Goal: Transaction & Acquisition: Purchase product/service

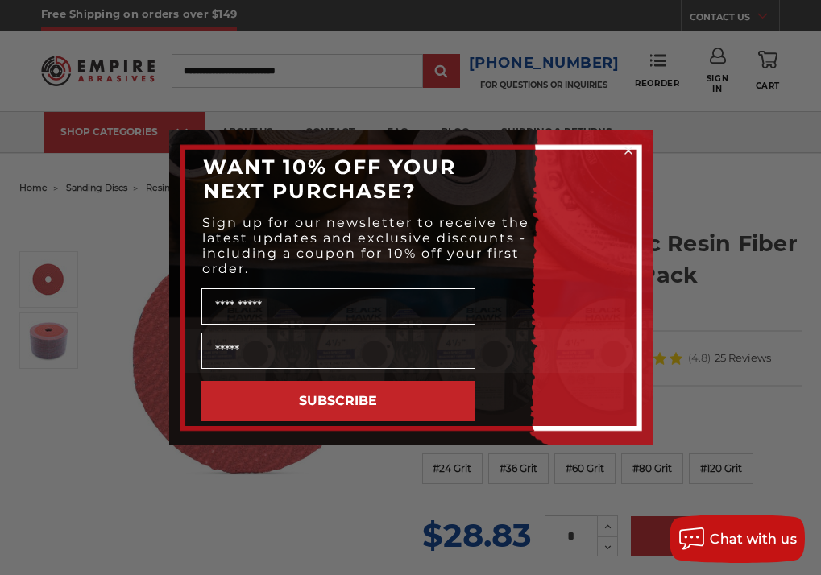
click at [625, 150] on circle "Close dialog" at bounding box center [627, 150] width 15 height 15
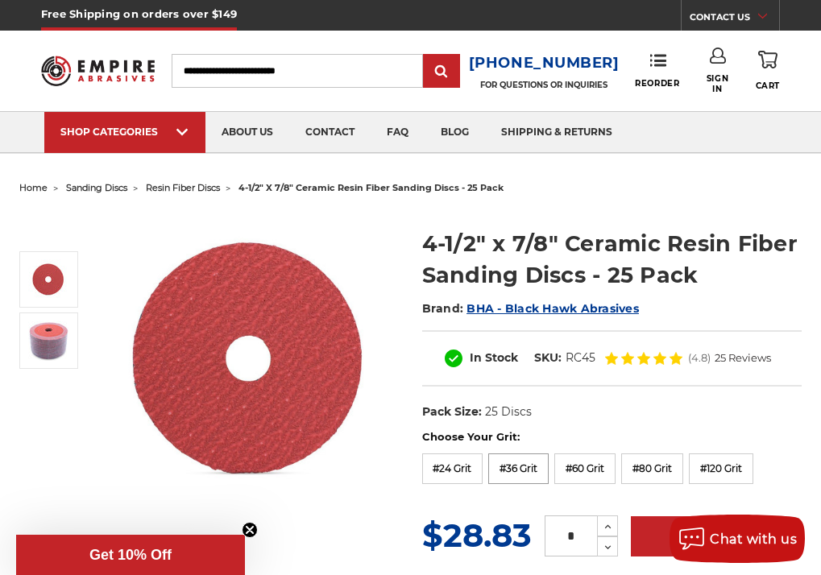
click at [531, 466] on label "#36 Grit" at bounding box center [518, 468] width 60 height 31
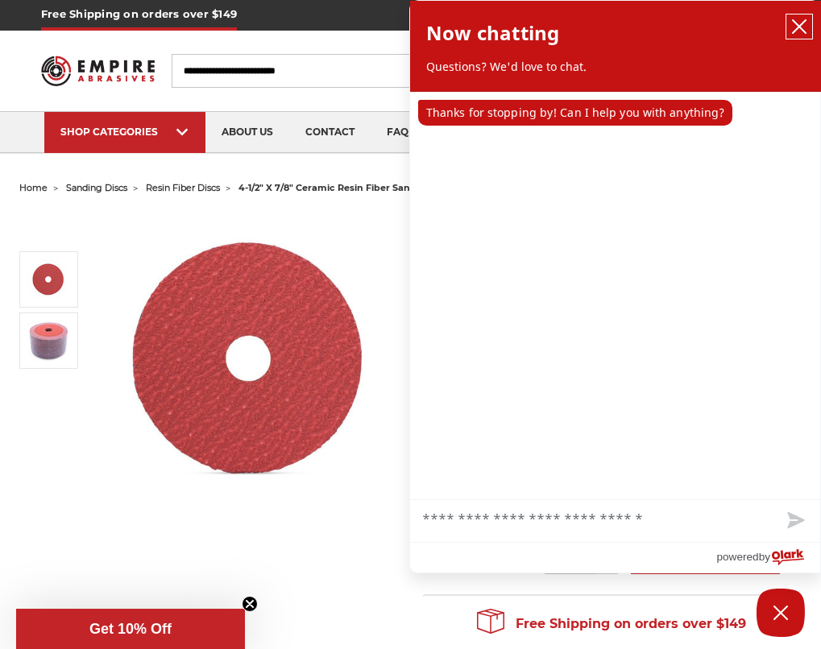
click at [801, 22] on icon "close chatbox" at bounding box center [799, 27] width 16 height 16
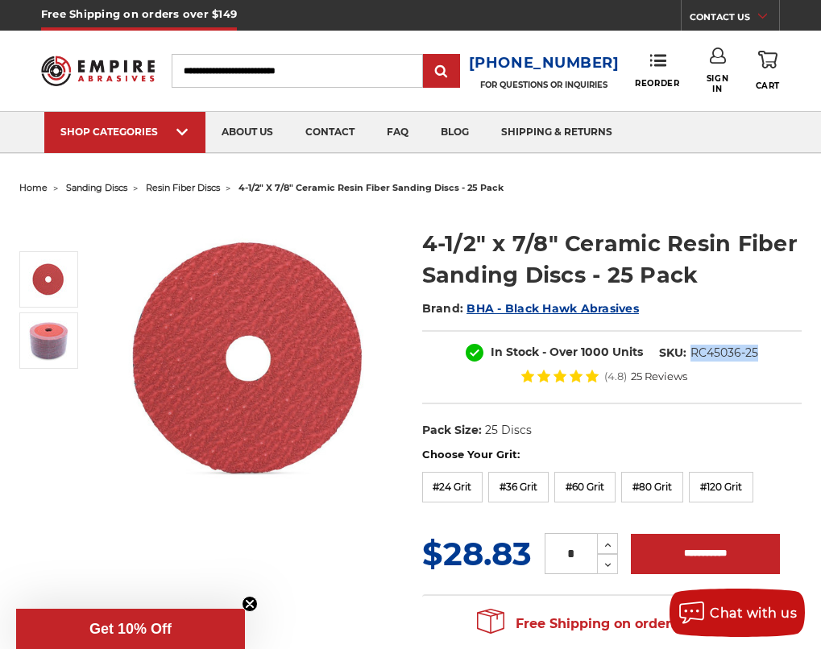
drag, startPoint x: 693, startPoint y: 352, endPoint x: 792, endPoint y: 352, distance: 98.2
click at [792, 352] on div "In Stock - Over 1000 Units SKU: RC45036-25 (4.8) 25 Reviews" at bounding box center [612, 367] width 380 height 74
copy dd "RC45036-25"
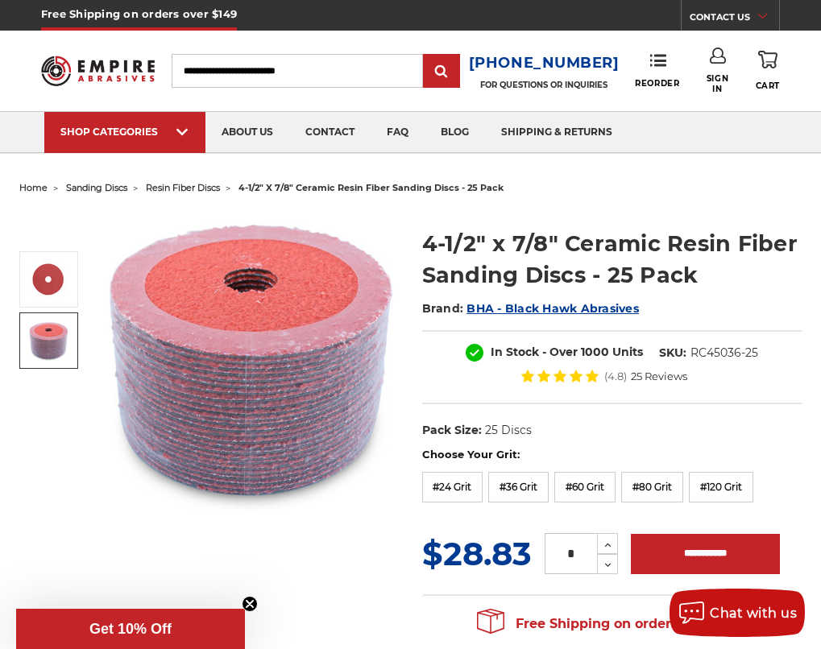
click at [627, 195] on ul "home sanding discs resin fiber discs 4-1/2" x 7/8" ceramic resin fiber sanding …" at bounding box center [410, 187] width 783 height 23
click at [663, 205] on div "4-1/2" x 7/8" Ceramic Resin Fiber Sanding Discs - 25 Pack Brand: BHA - Black Ha…" at bounding box center [410, 431] width 805 height 463
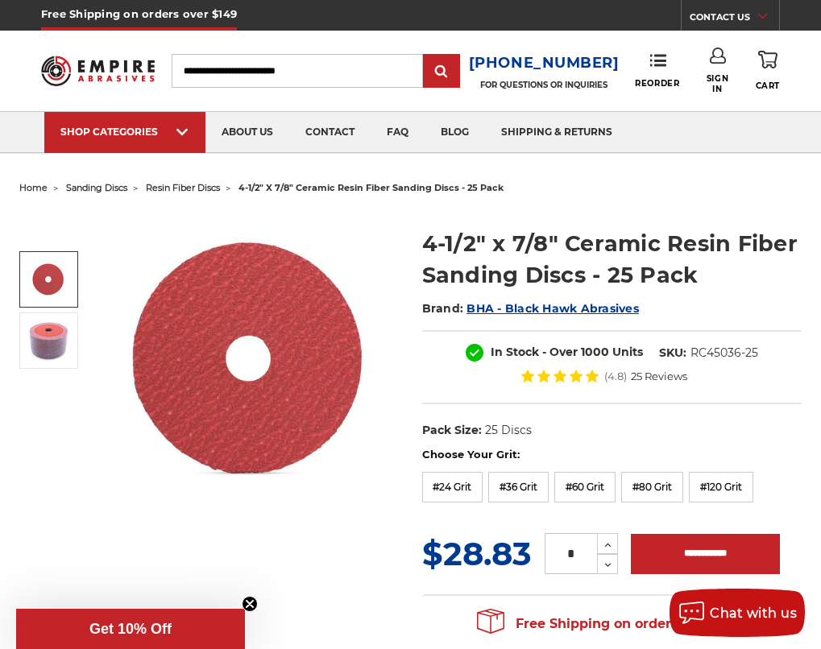
click at [237, 528] on div "4-1/2" x 7/8" Ceramic Resin Fiber Sanding Discs - 25 Pack Brand: BHA - Black Ha…" at bounding box center [410, 431] width 805 height 463
click at [260, 447] on img at bounding box center [249, 359] width 299 height 296
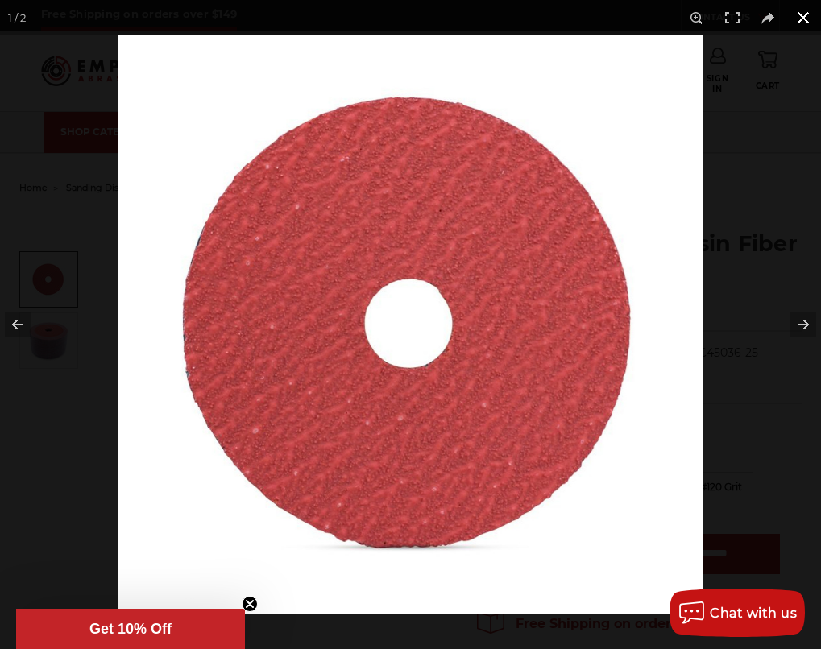
click at [808, 15] on button at bounding box center [802, 17] width 35 height 35
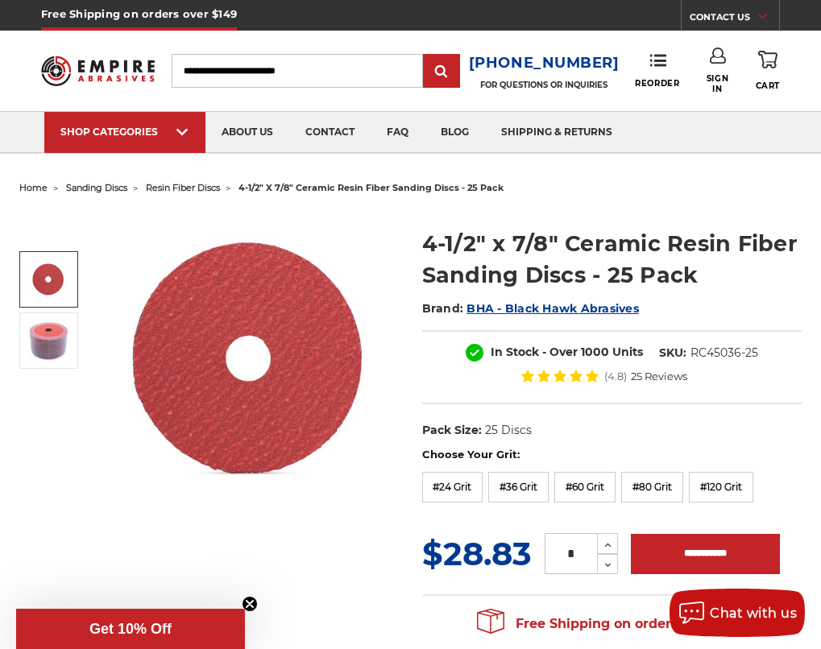
click at [167, 489] on img at bounding box center [249, 359] width 299 height 296
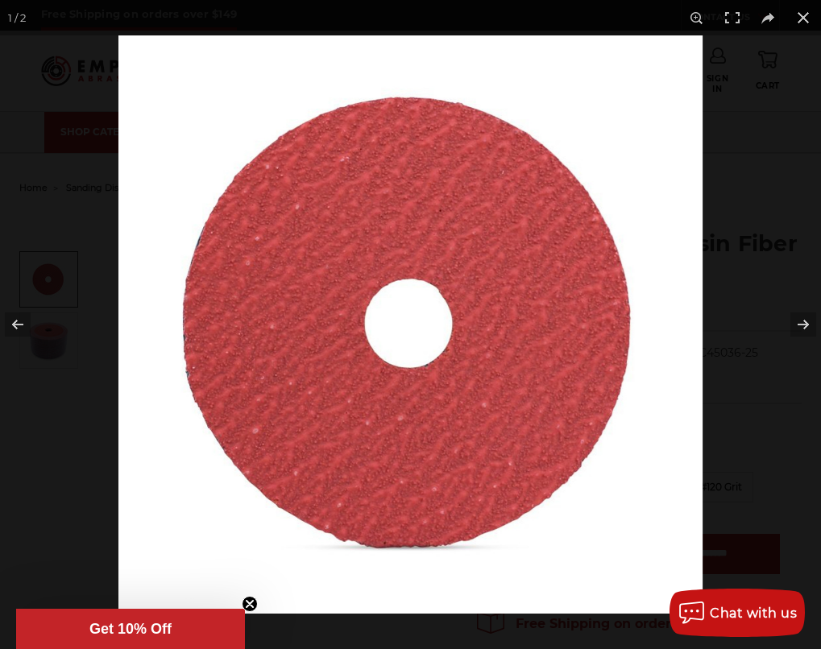
click at [579, 500] on img at bounding box center [410, 324] width 584 height 578
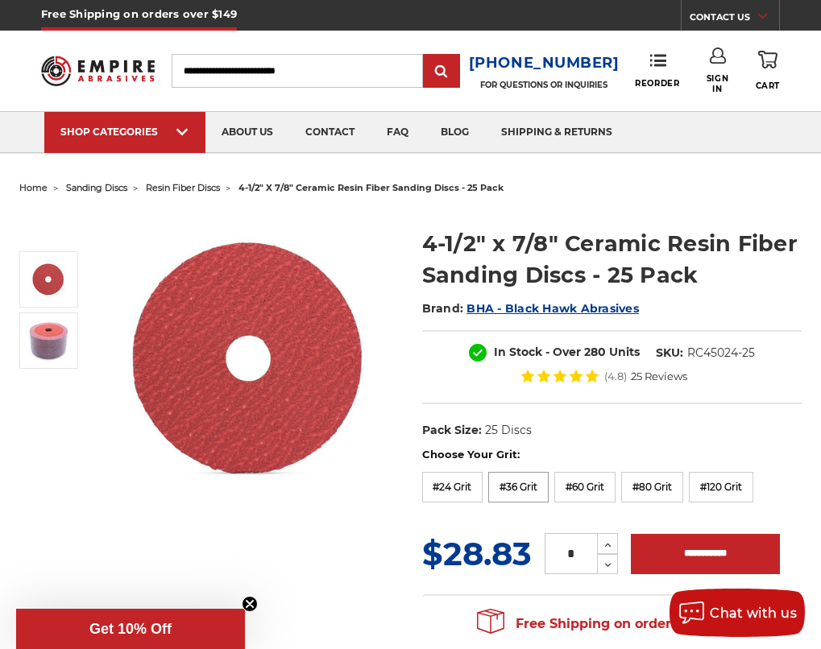
click at [519, 482] on label "#36 Grit" at bounding box center [518, 487] width 60 height 31
